Goal: Register for event/course

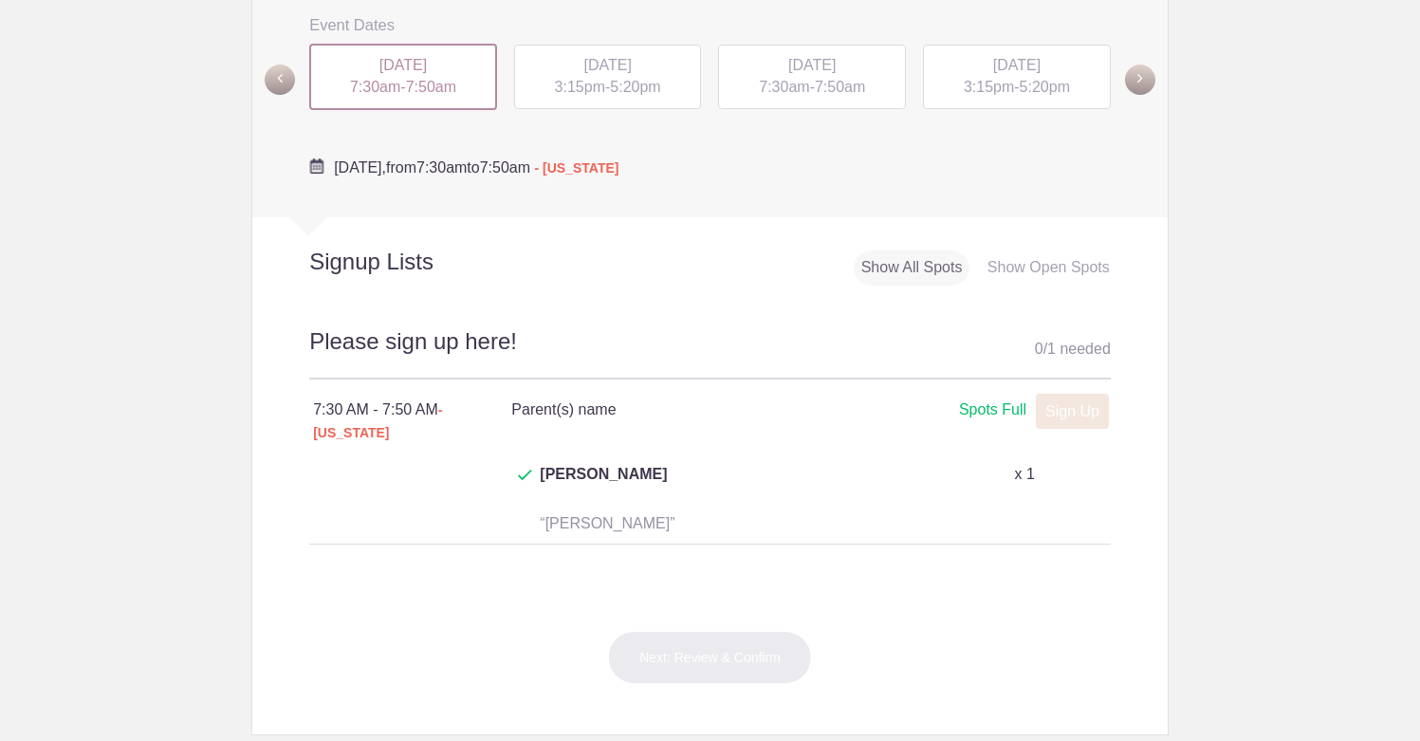
scroll to position [693, 0]
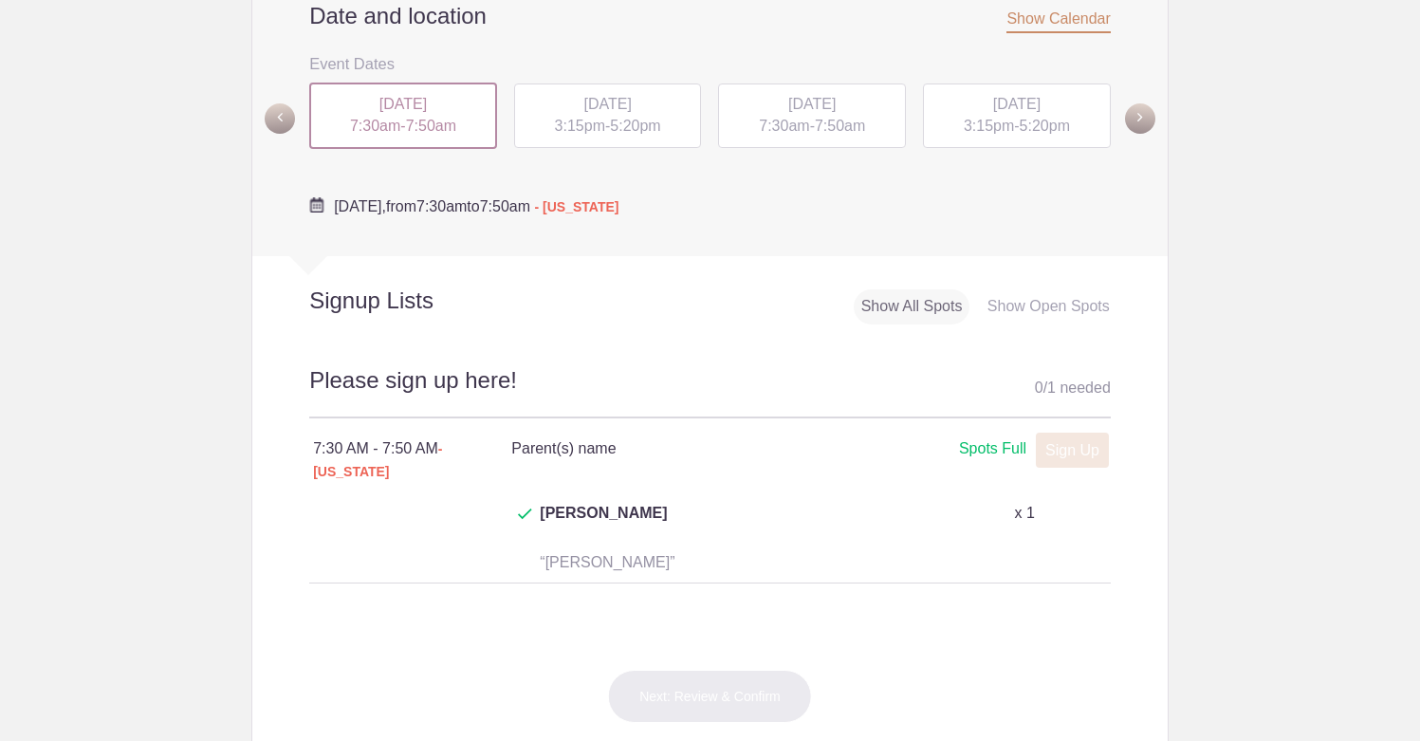
click at [589, 130] on span "3:15pm" at bounding box center [580, 126] width 50 height 16
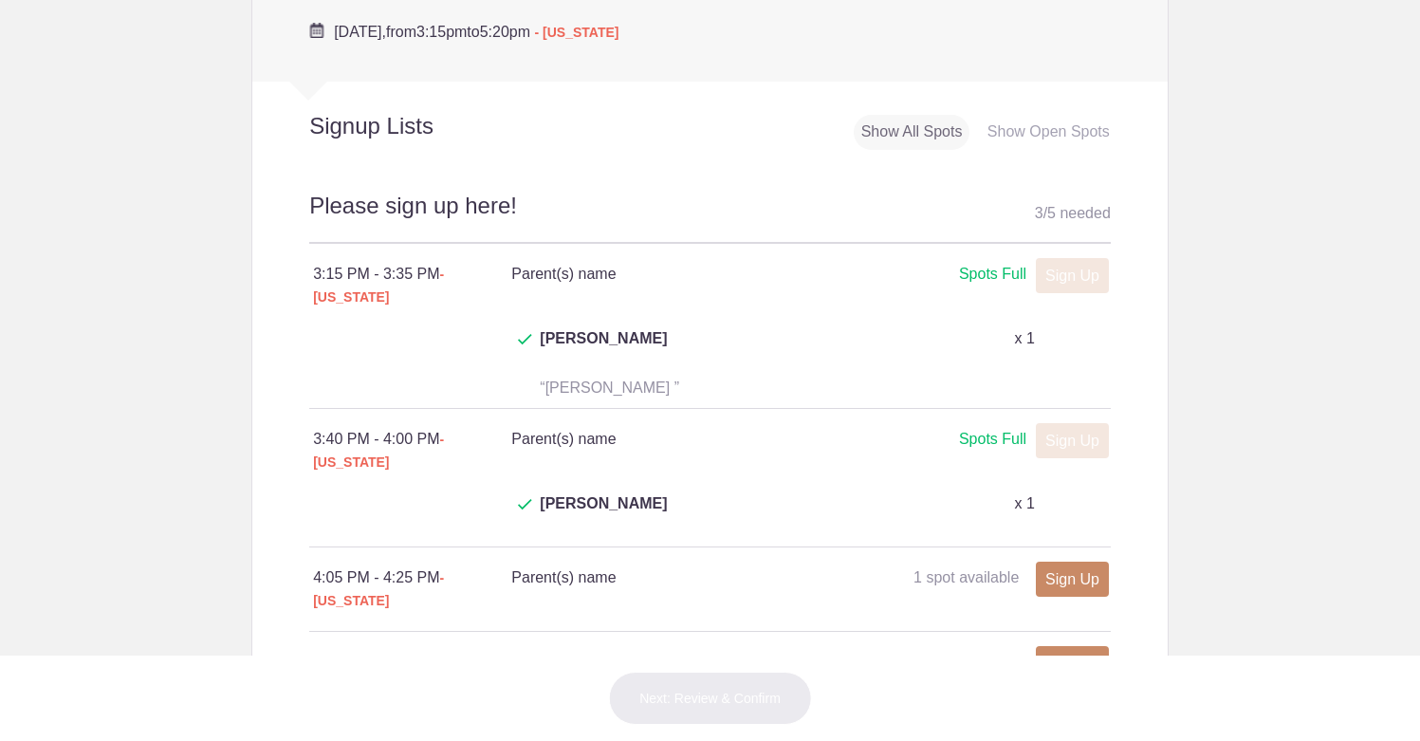
scroll to position [947, 0]
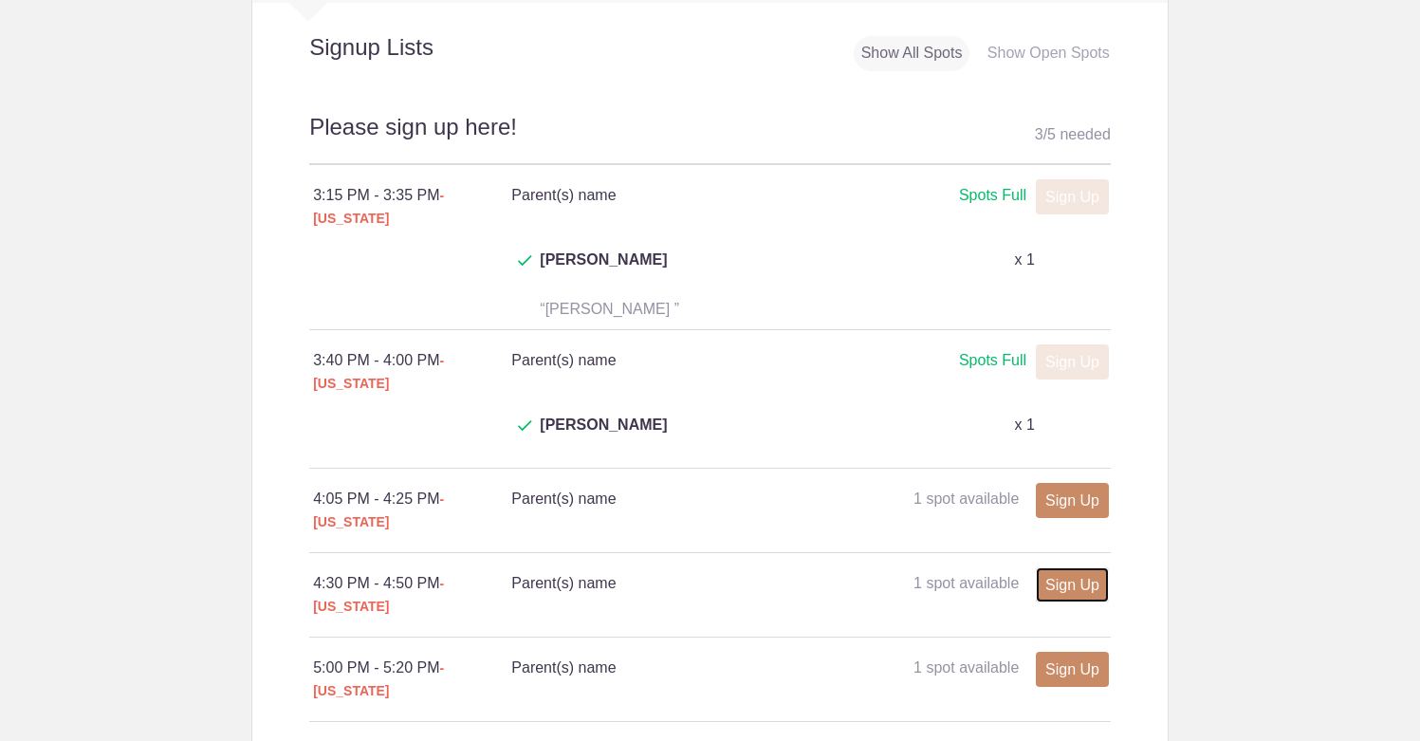
click at [1055, 567] on link "Sign Up" at bounding box center [1072, 584] width 73 height 35
type input "1"
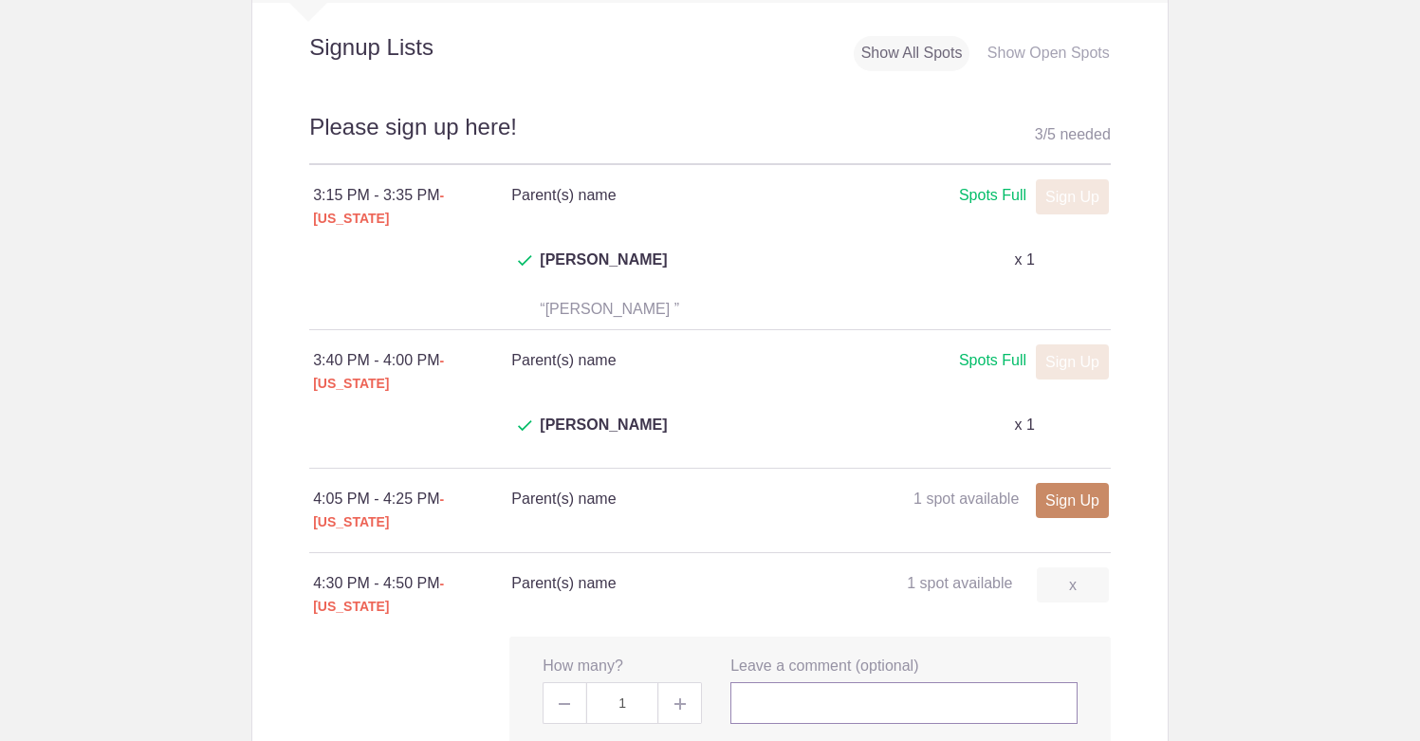
click at [901, 682] on input "text" at bounding box center [903, 703] width 347 height 42
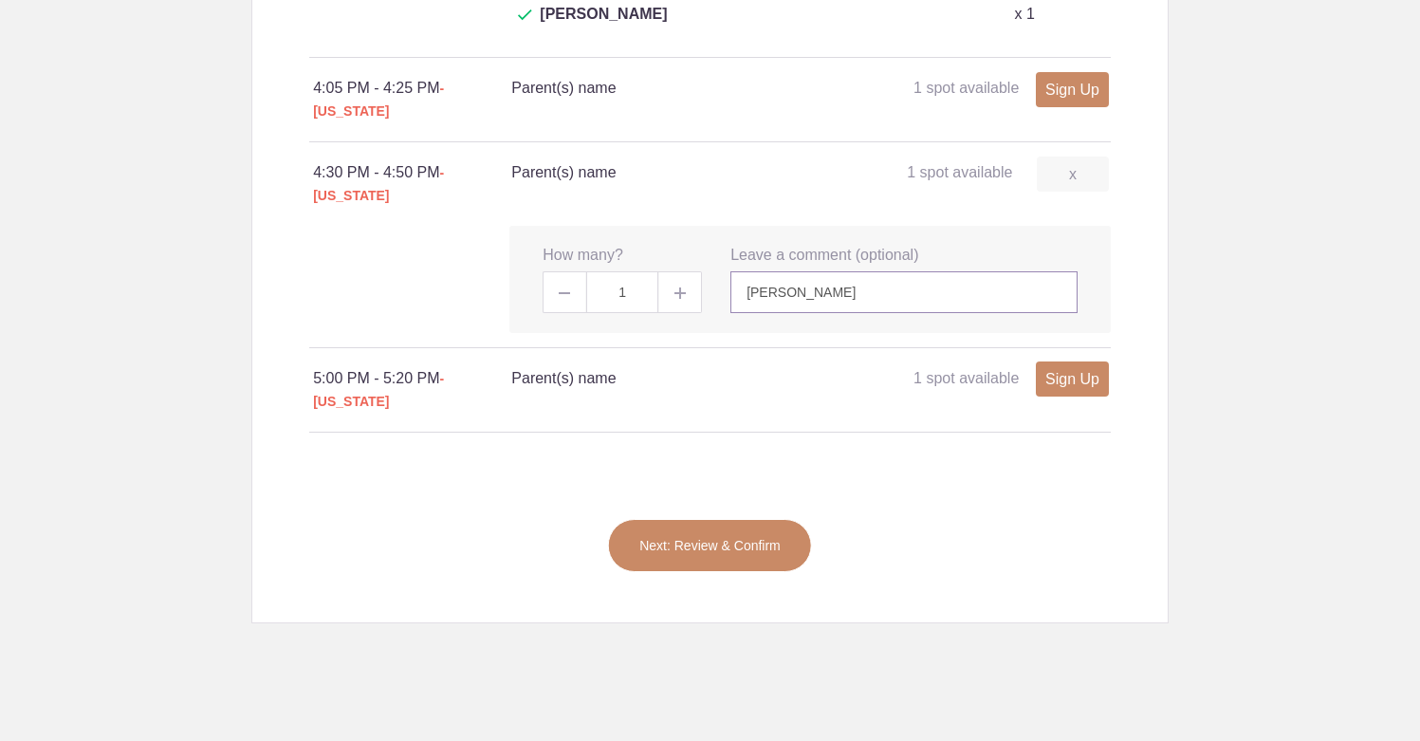
scroll to position [1401, 0]
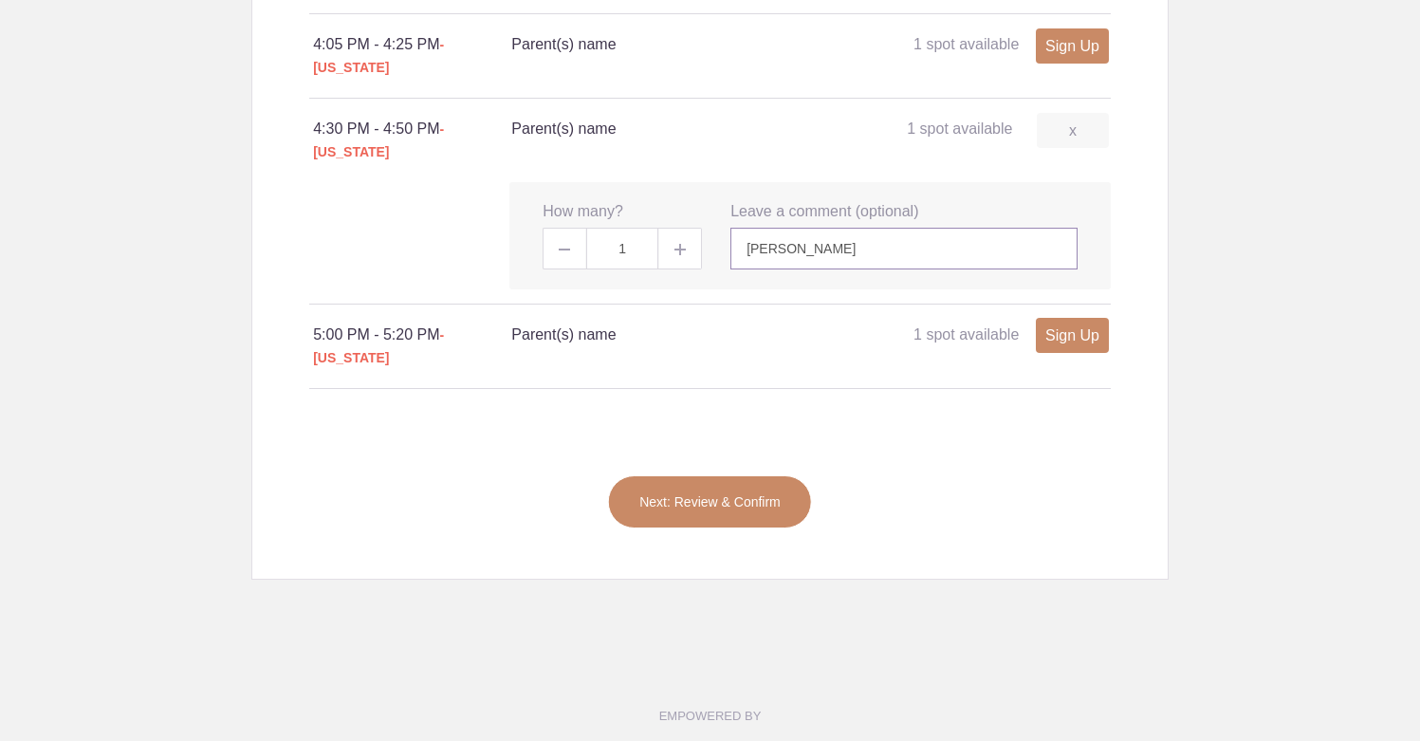
type input "Katie Parker"
click at [722, 459] on div "Next: Review & Confirm" at bounding box center [709, 501] width 915 height 85
click at [715, 475] on button "Next: Review & Confirm" at bounding box center [710, 501] width 204 height 53
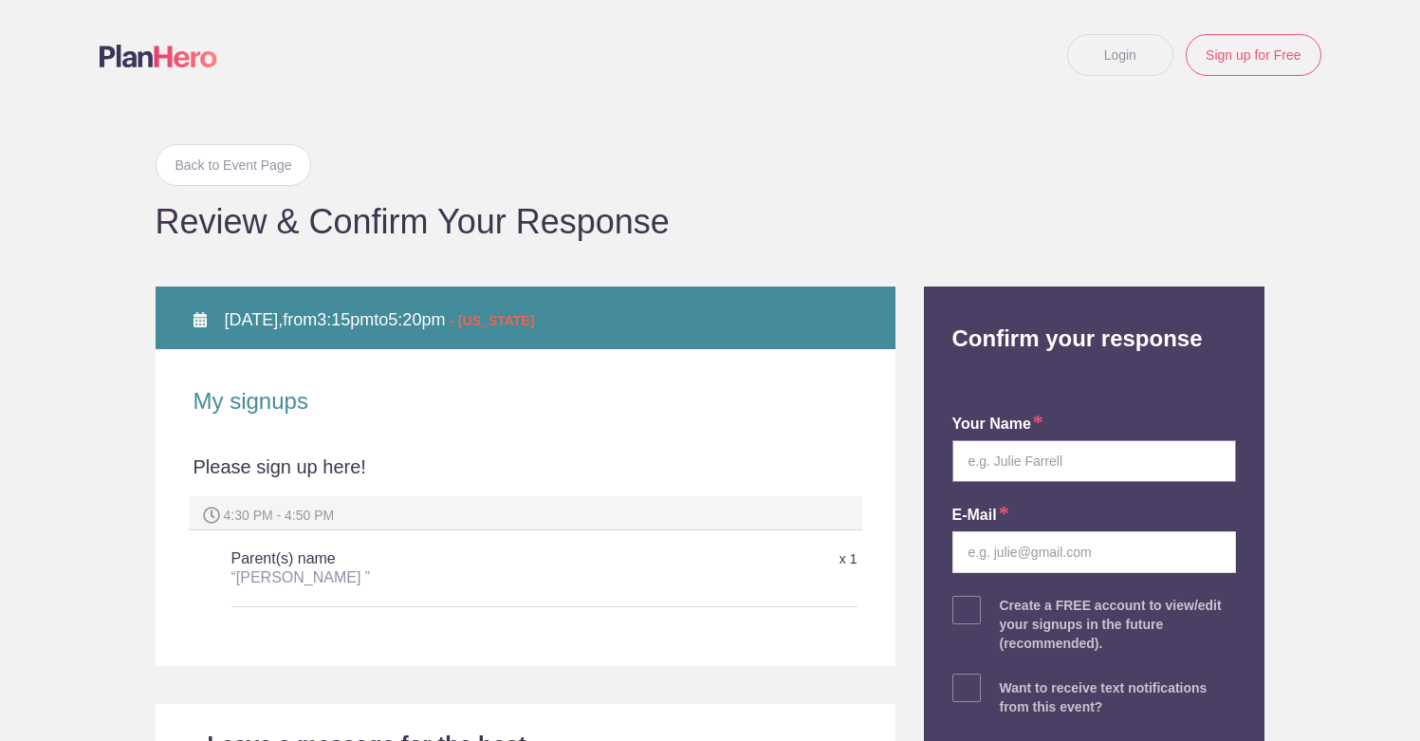
click at [1005, 456] on input "text" at bounding box center [1094, 461] width 285 height 42
type input "Katie Parker"
click at [1073, 553] on input "email" at bounding box center [1094, 552] width 285 height 42
type input "futureretrieval@gmail.com"
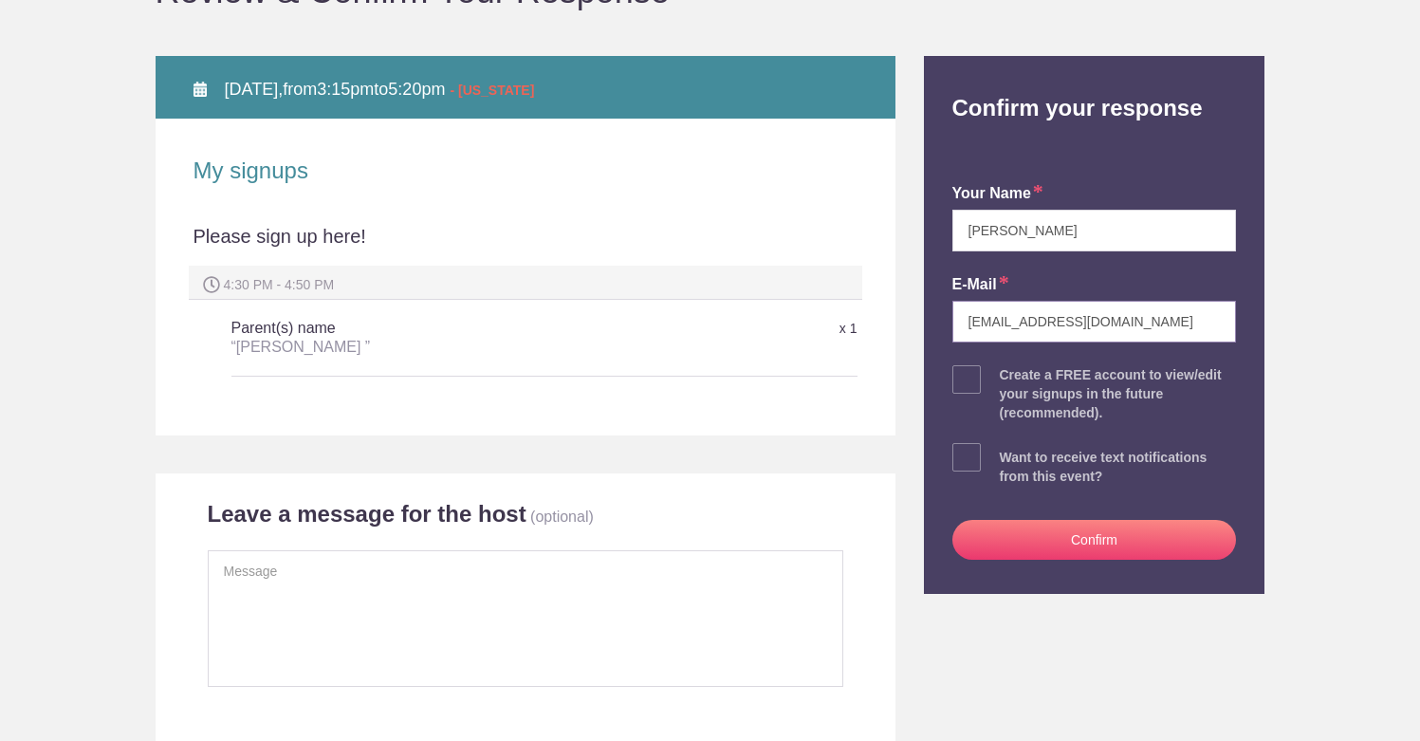
scroll to position [234, 0]
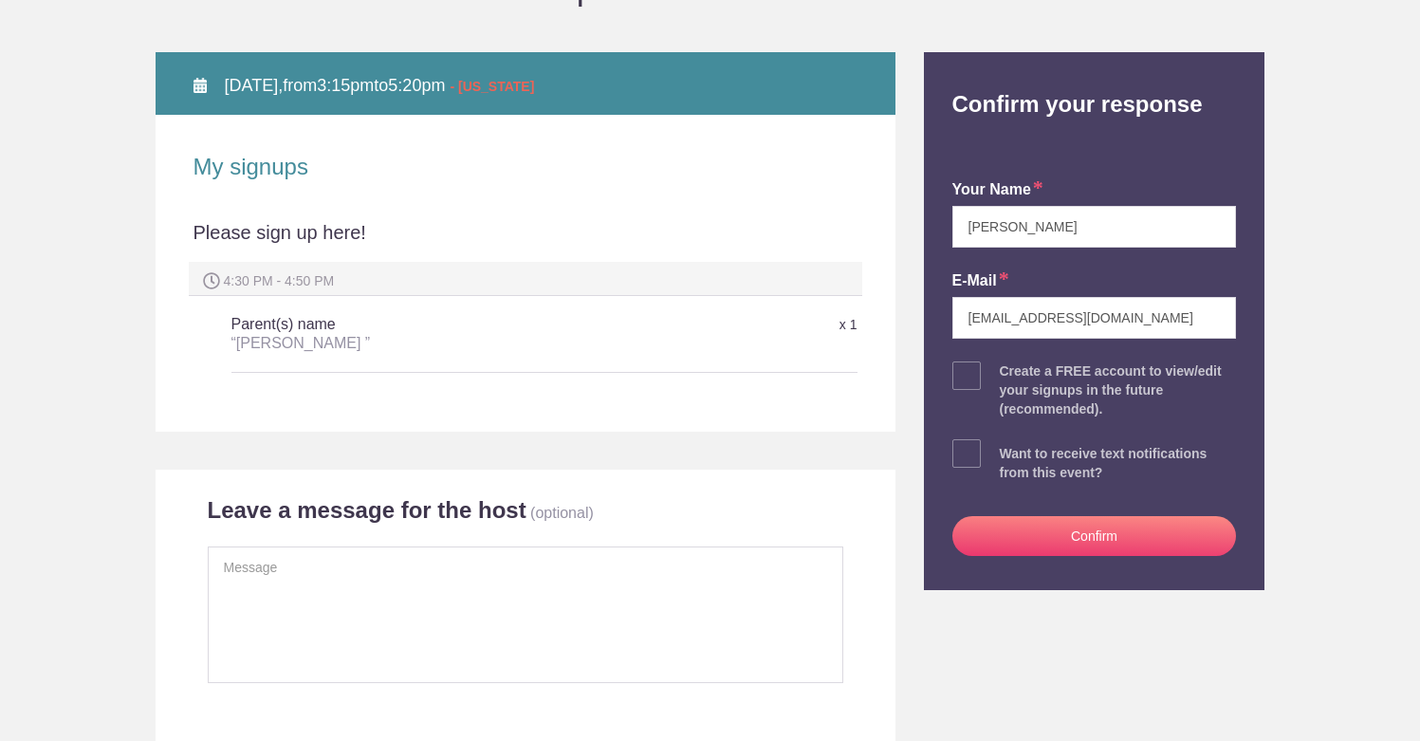
click at [1083, 539] on button "Confirm" at bounding box center [1094, 536] width 285 height 40
